Goal: Task Accomplishment & Management: Use online tool/utility

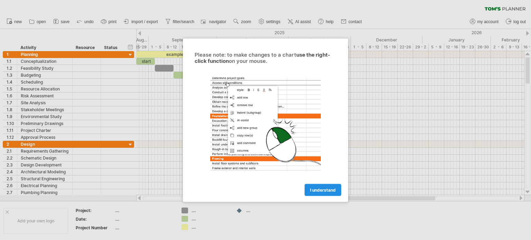
click at [315, 190] on span "I understand" at bounding box center [323, 190] width 26 height 5
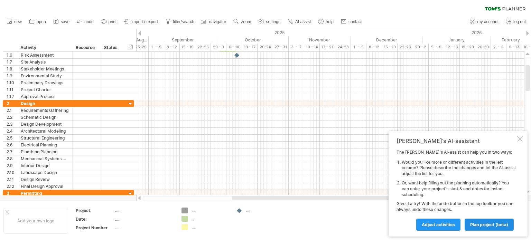
click at [488, 224] on span "plan project (beta)" at bounding box center [490, 224] width 38 height 5
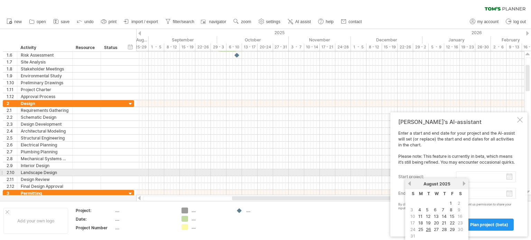
click at [482, 175] on input "start project:" at bounding box center [486, 177] width 60 height 11
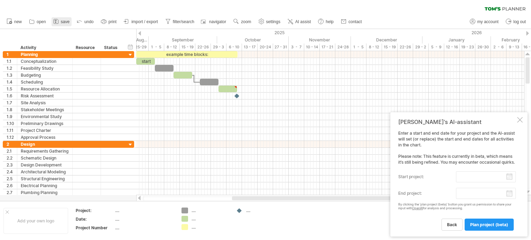
click at [60, 21] on link "save" at bounding box center [62, 21] width 20 height 9
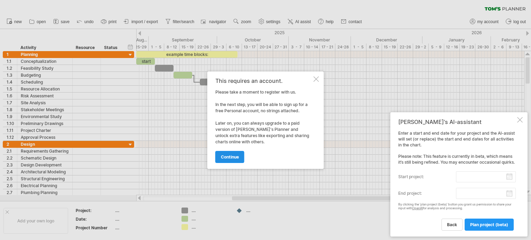
click at [229, 156] on span "continue" at bounding box center [230, 157] width 18 height 5
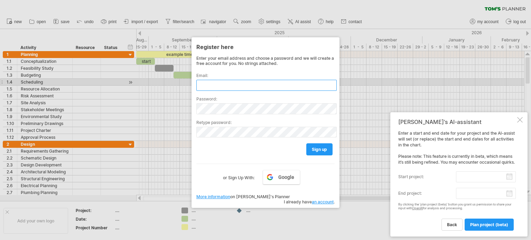
click at [220, 84] on input "text" at bounding box center [267, 85] width 140 height 11
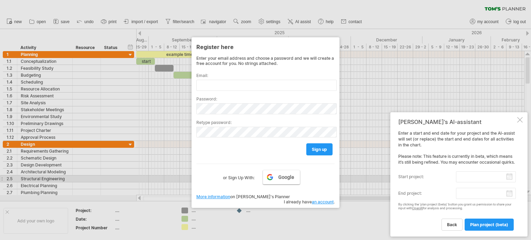
click at [273, 181] on link "Google" at bounding box center [281, 177] width 37 height 15
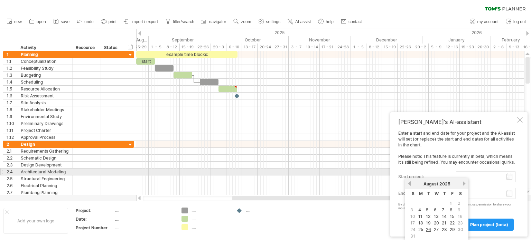
click at [482, 175] on input "start project:" at bounding box center [486, 177] width 60 height 11
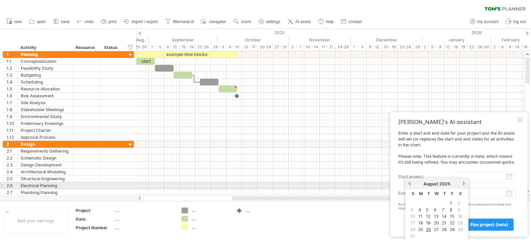
click at [411, 187] on div "previous next [DATE]" at bounding box center [437, 184] width 63 height 11
click at [410, 184] on link "previous" at bounding box center [409, 183] width 5 height 5
click at [411, 185] on link "previous" at bounding box center [409, 183] width 5 height 5
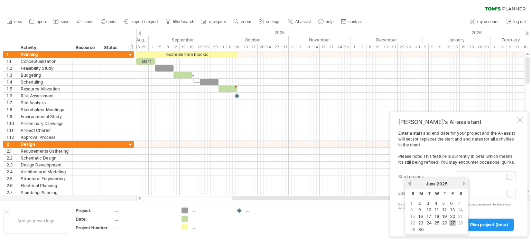
click at [450, 222] on link "27" at bounding box center [453, 223] width 6 height 7
type input "********"
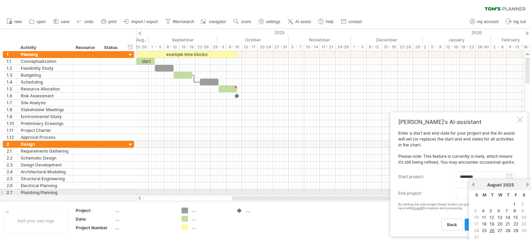
click at [477, 194] on body "progress(100%) Trying to reach [DOMAIN_NAME] Connected again... 0% clear filter…" at bounding box center [265, 121] width 531 height 242
click at [461, 195] on input "end project:" at bounding box center [486, 193] width 60 height 11
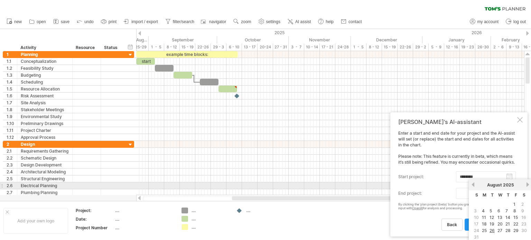
click at [526, 184] on link "next" at bounding box center [528, 184] width 5 height 5
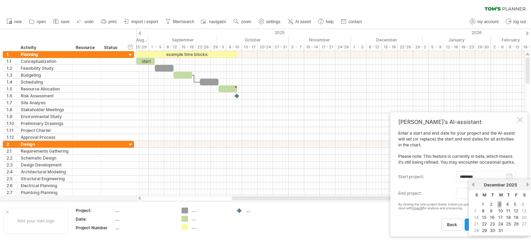
click at [498, 204] on link "3" at bounding box center [500, 204] width 4 height 7
type input "********"
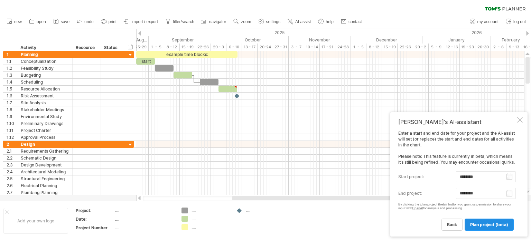
click at [490, 226] on span "plan project (beta)" at bounding box center [490, 224] width 38 height 5
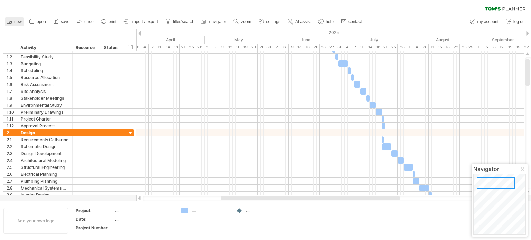
click at [15, 23] on span "new" at bounding box center [18, 21] width 8 height 5
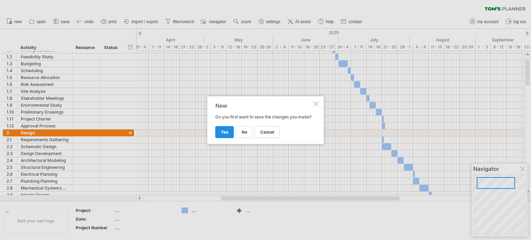
click at [225, 134] on span "yes" at bounding box center [225, 132] width 8 height 5
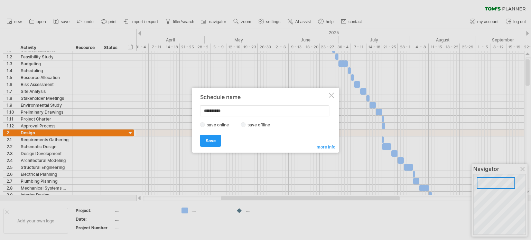
type input "**********"
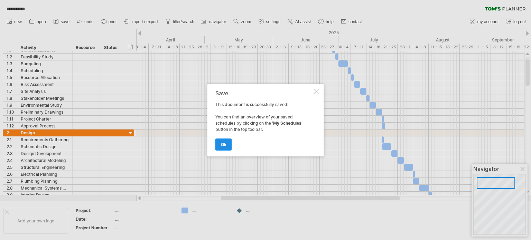
click at [225, 146] on span "ok" at bounding box center [224, 144] width 6 height 5
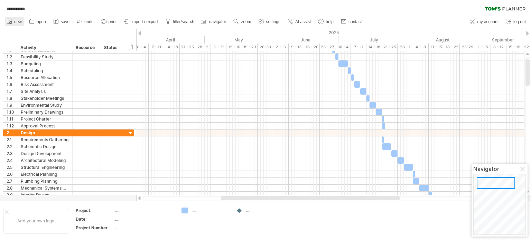
click at [17, 21] on span "new" at bounding box center [18, 21] width 8 height 5
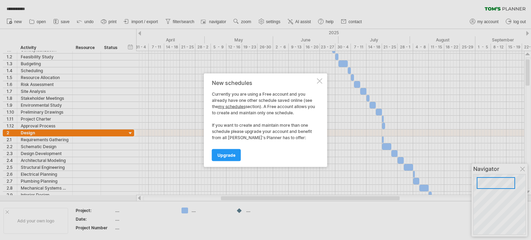
click at [318, 80] on div at bounding box center [320, 81] width 6 height 6
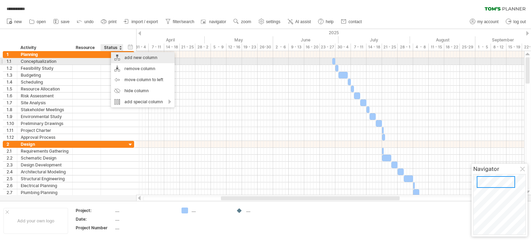
click at [128, 60] on div "add new column" at bounding box center [143, 57] width 64 height 11
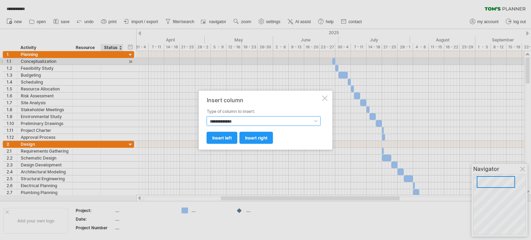
click at [244, 121] on select "**********" at bounding box center [264, 121] width 114 height 10
click at [272, 77] on div at bounding box center [265, 120] width 531 height 240
